Goal: Transaction & Acquisition: Purchase product/service

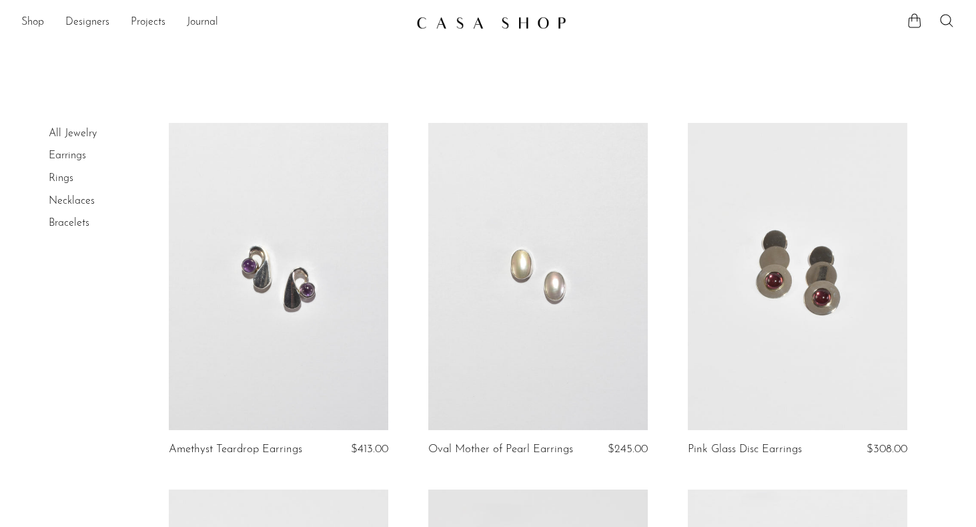
click at [62, 151] on link "Earrings" at bounding box center [67, 155] width 37 height 11
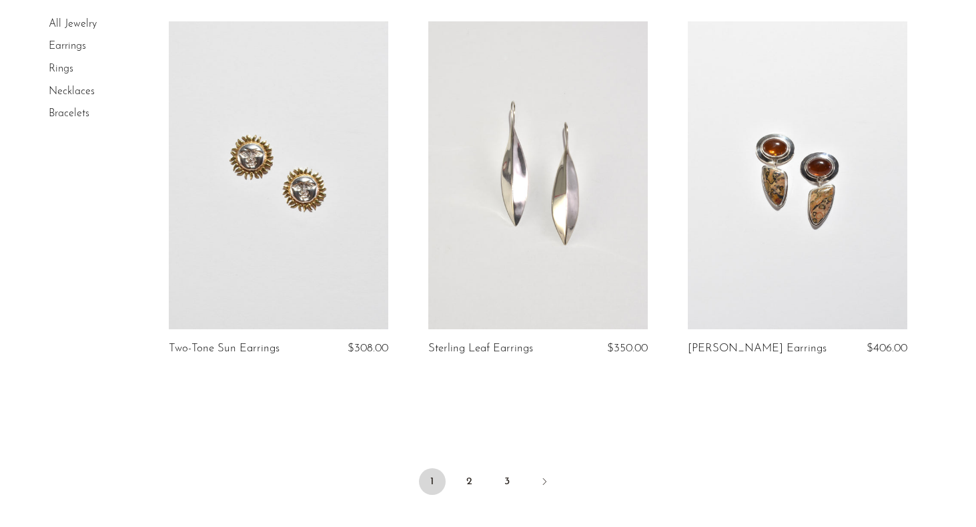
scroll to position [4168, 0]
click at [467, 482] on link "2" at bounding box center [469, 479] width 27 height 27
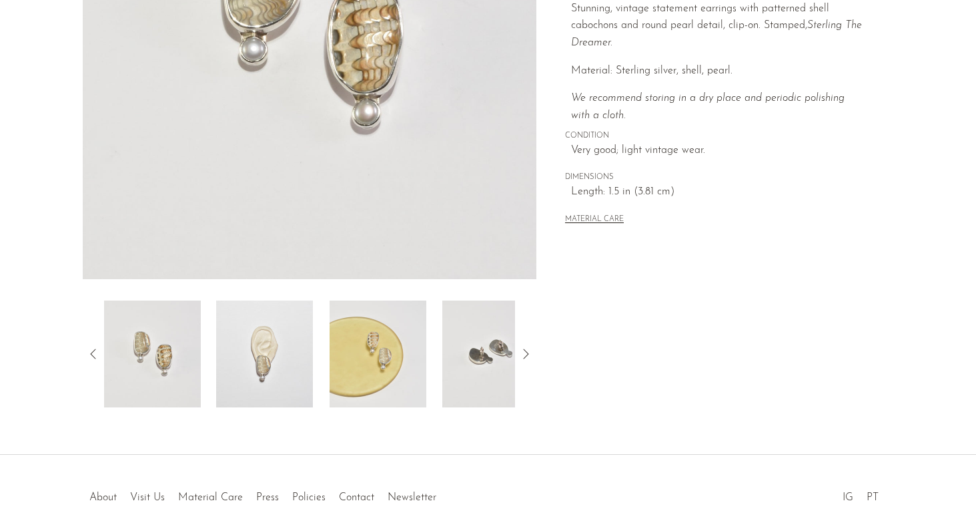
scroll to position [263, 0]
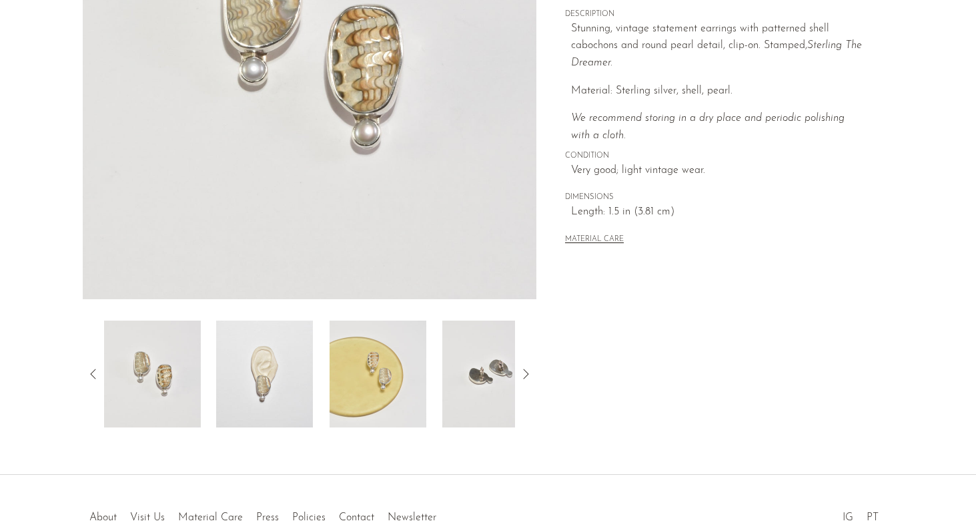
click at [272, 388] on img at bounding box center [264, 373] width 97 height 107
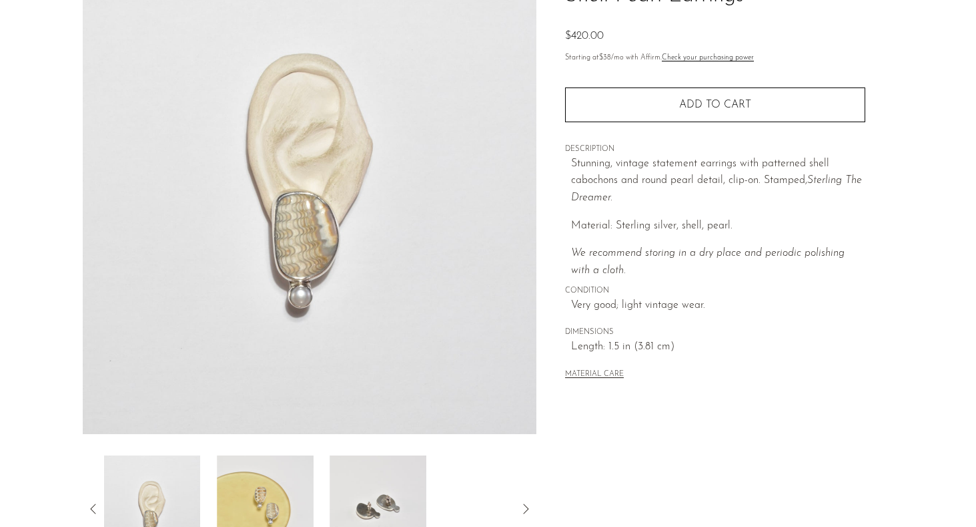
scroll to position [0, 0]
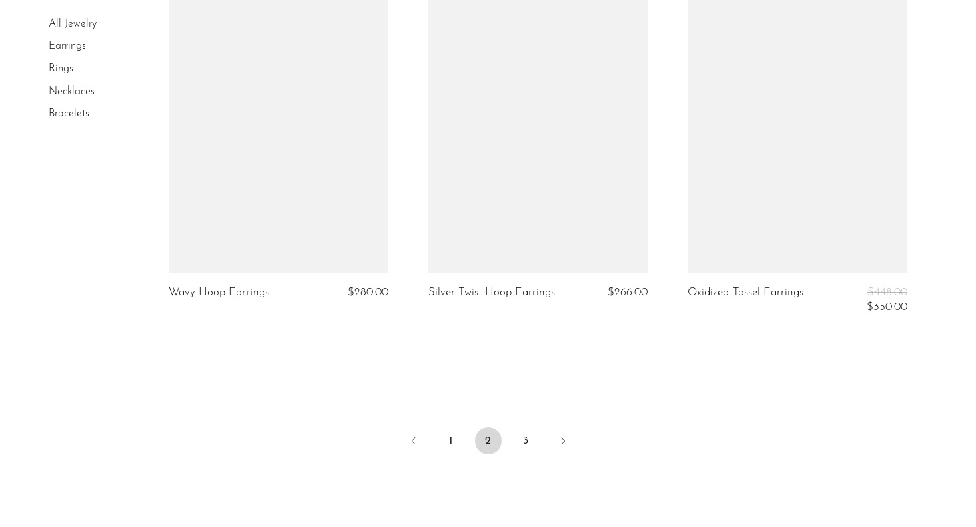
scroll to position [4408, 0]
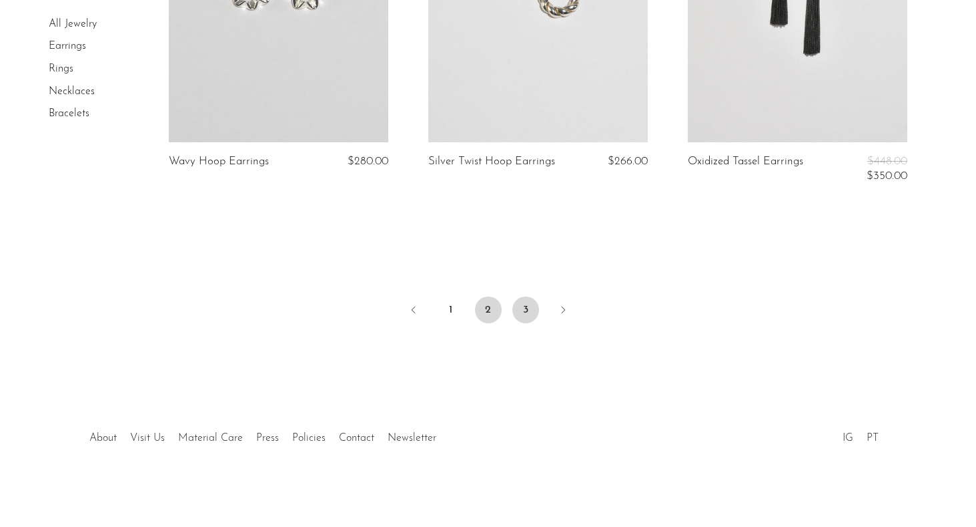
click at [514, 308] on link "3" at bounding box center [525, 309] width 27 height 27
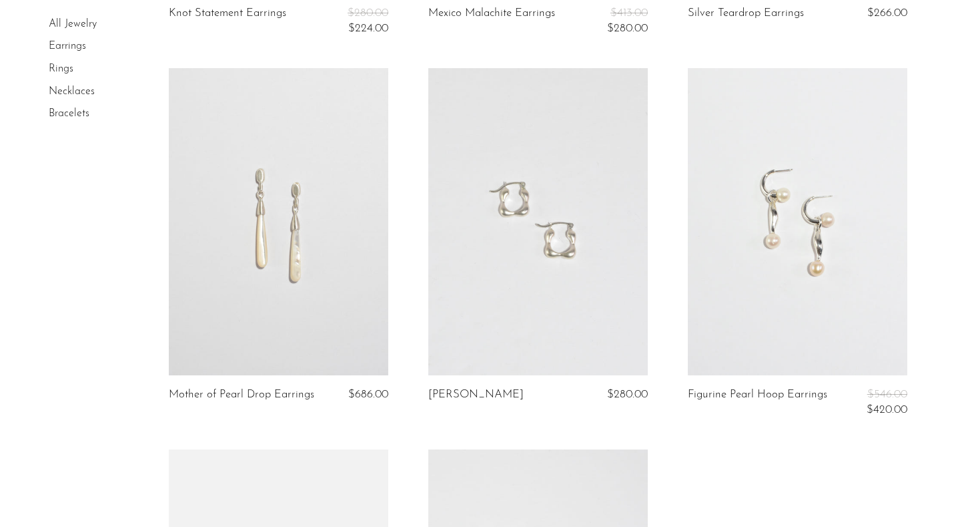
scroll to position [1877, 0]
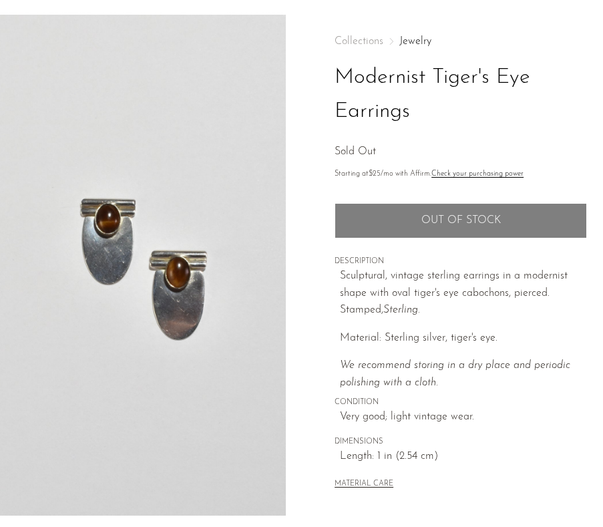
scroll to position [39, 0]
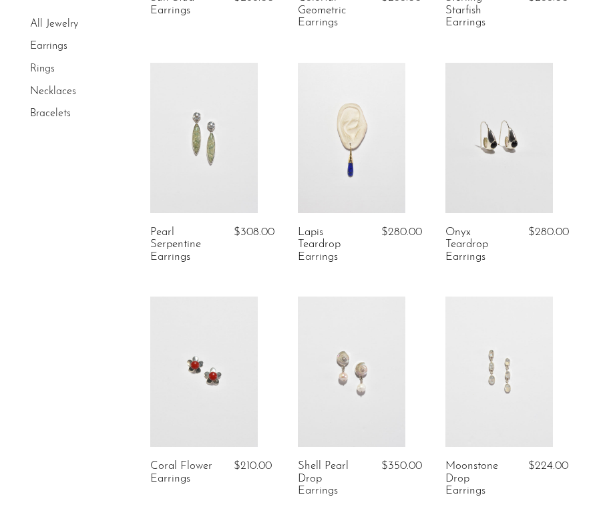
scroll to position [759, 0]
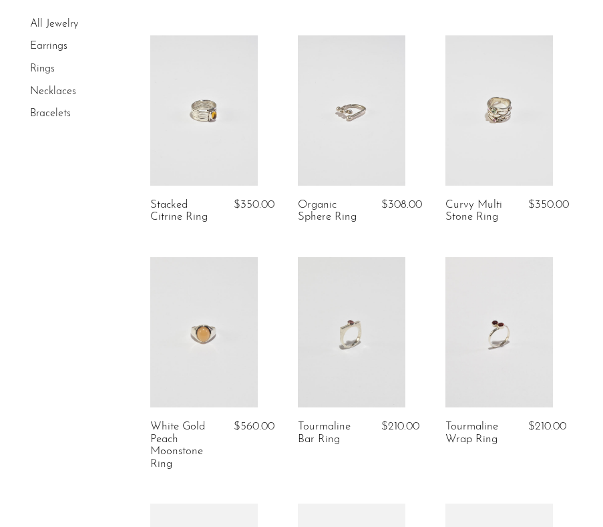
scroll to position [1229, 0]
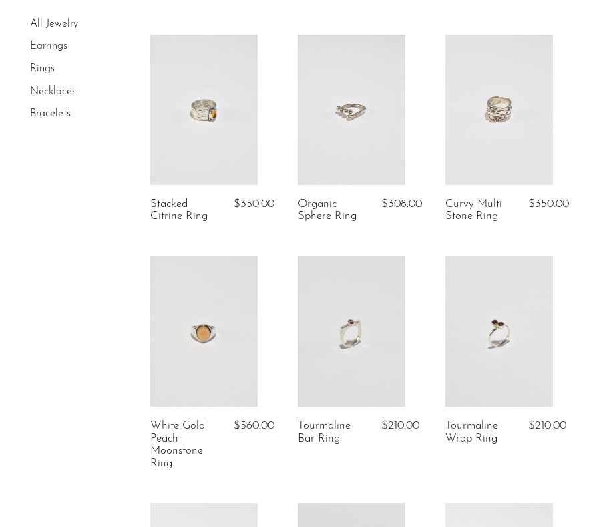
click at [357, 340] on link at bounding box center [351, 331] width 107 height 150
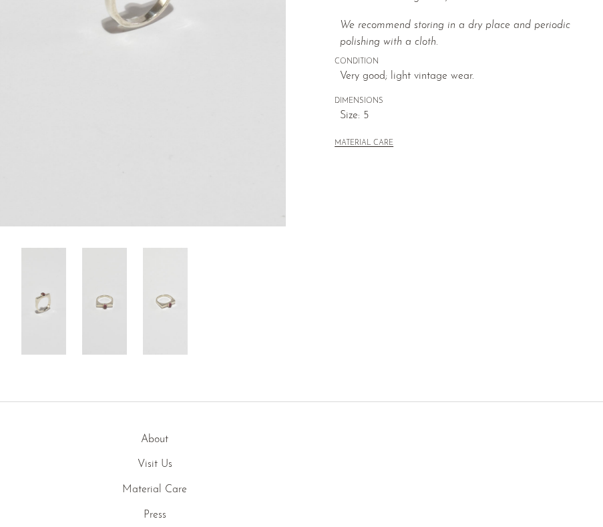
scroll to position [340, 0]
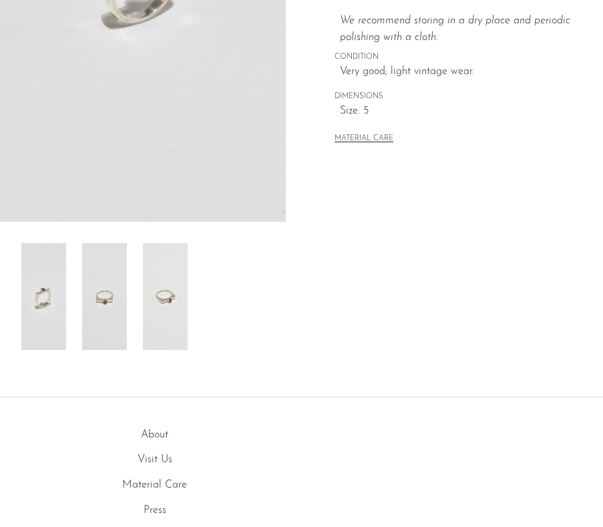
click at [117, 318] on img at bounding box center [104, 296] width 45 height 107
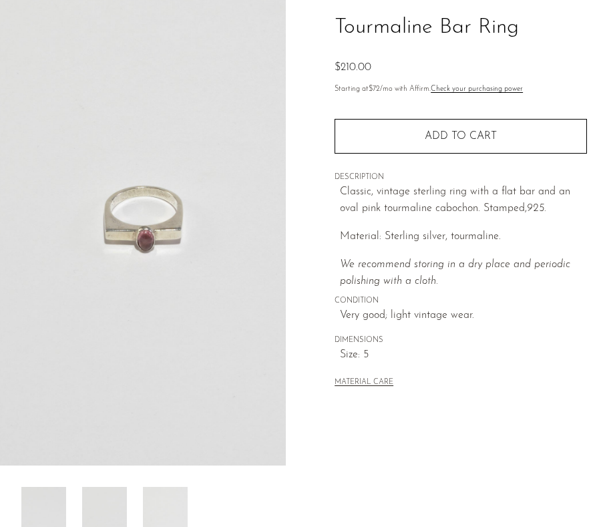
scroll to position [82, 0]
